Goal: Check status

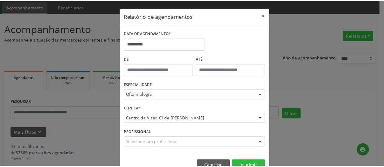
scroll to position [20, 0]
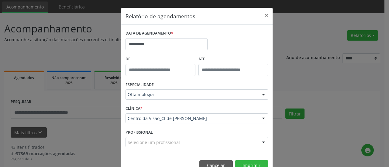
click at [296, 34] on div "**********" at bounding box center [194, 83] width 389 height 167
click at [264, 17] on button "×" at bounding box center [266, 15] width 12 height 15
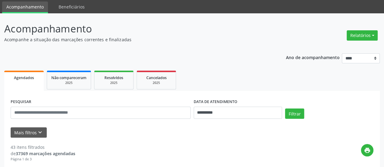
click at [247, 39] on p "Acompanhe a situação das marcações correntes e finalizadas" at bounding box center [135, 39] width 263 height 6
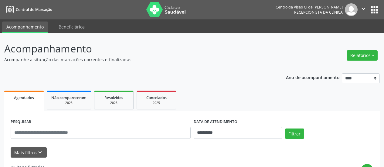
scroll to position [20, 0]
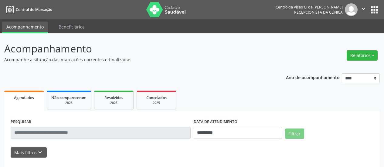
scroll to position [19, 0]
